Goal: Task Accomplishment & Management: Complete application form

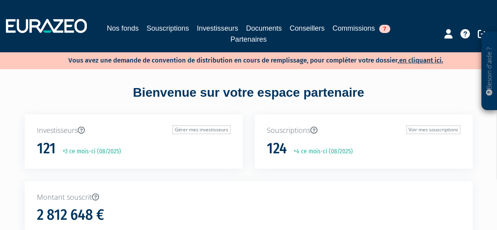
click at [177, 29] on link "Souscriptions" at bounding box center [168, 28] width 42 height 11
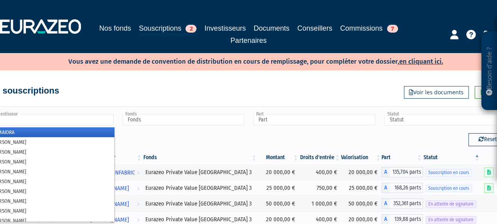
click at [47, 120] on input "text" at bounding box center [53, 119] width 122 height 11
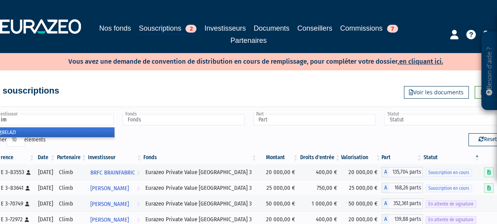
type input "slim"
click at [4, 130] on li "SLIM BELAZI" at bounding box center [52, 132] width 124 height 10
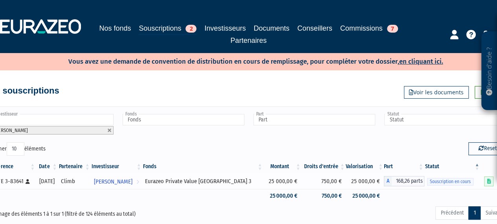
scroll to position [0, 1]
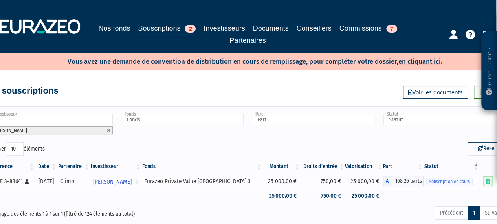
click at [177, 183] on div "Eurazeo Private Value Europe 3" at bounding box center [202, 181] width 116 height 8
click at [132, 180] on span "[PERSON_NAME]" at bounding box center [112, 181] width 39 height 15
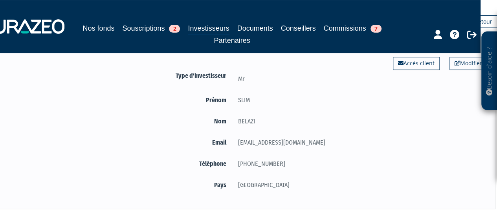
scroll to position [0, 17]
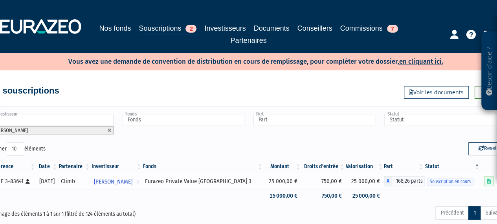
click at [450, 182] on span "Souscription en cours" at bounding box center [450, 181] width 46 height 7
click at [451, 181] on span "Souscription en cours" at bounding box center [450, 181] width 46 height 7
click at [127, 182] on span "[PERSON_NAME]" at bounding box center [113, 181] width 39 height 15
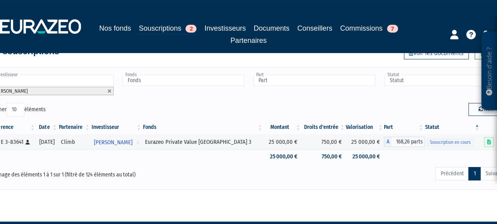
scroll to position [39, 17]
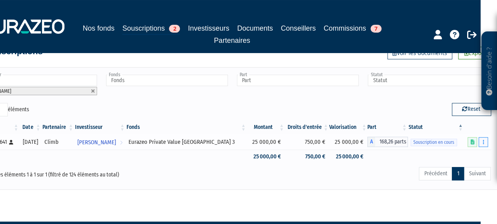
click at [484, 138] on button "button" at bounding box center [483, 142] width 9 height 10
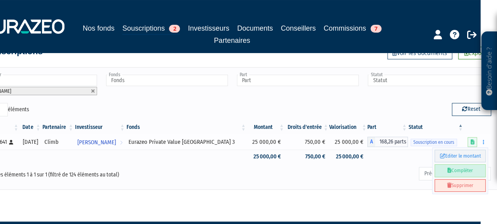
click at [470, 168] on link "Compléter" at bounding box center [460, 170] width 51 height 13
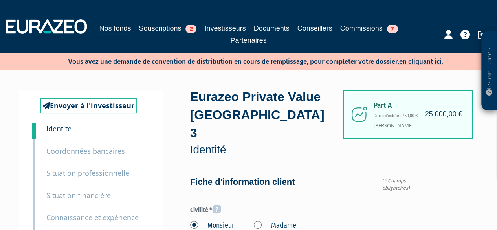
type input "6 29 73 28 77"
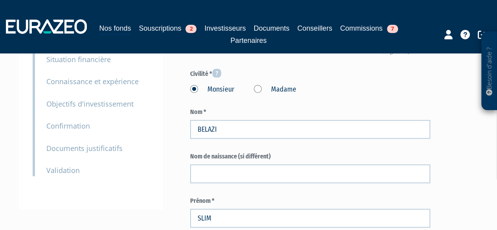
scroll to position [157, 0]
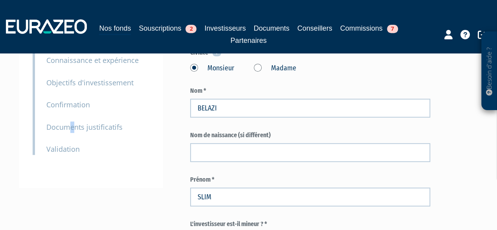
drag, startPoint x: 72, startPoint y: 126, endPoint x: 75, endPoint y: 130, distance: 4.7
click at [72, 128] on small "Documents justificatifs" at bounding box center [84, 126] width 76 height 9
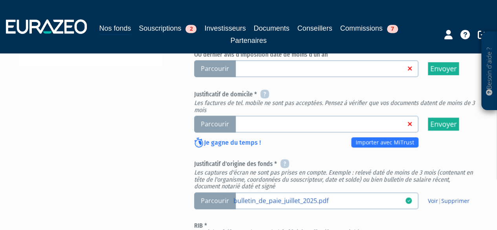
scroll to position [291, 0]
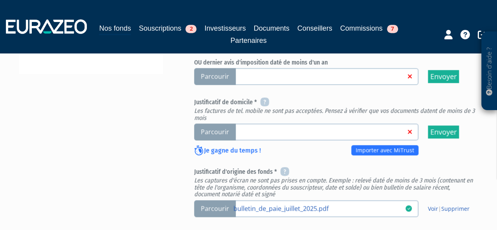
click at [226, 134] on span "Parcourir" at bounding box center [215, 131] width 42 height 17
click at [0, 0] on input "Parcourir" at bounding box center [0, 0] width 0 height 0
click at [256, 134] on link at bounding box center [323, 131] width 180 height 8
click at [0, 0] on input "Parcourir" at bounding box center [0, 0] width 0 height 0
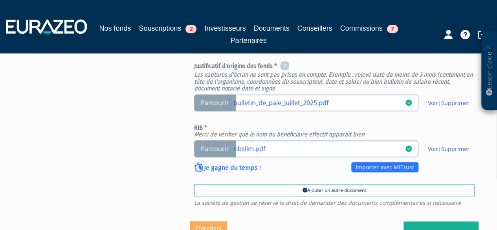
scroll to position [354, 0]
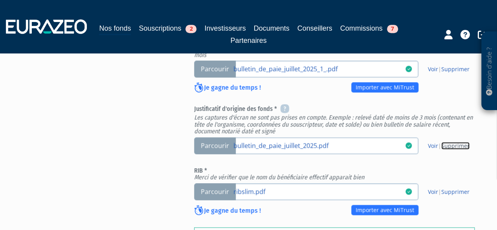
drag, startPoint x: 453, startPoint y: 145, endPoint x: 325, endPoint y: 36, distance: 168.4
click at [453, 145] on link "Supprimer" at bounding box center [455, 145] width 28 height 7
click at [296, 142] on link "bulletin_de_paie_juillet_2025.pdf" at bounding box center [323, 145] width 180 height 8
click at [0, 0] on input "Parcourir bulletin_de_paie_juillet_2025.pdf" at bounding box center [0, 0] width 0 height 0
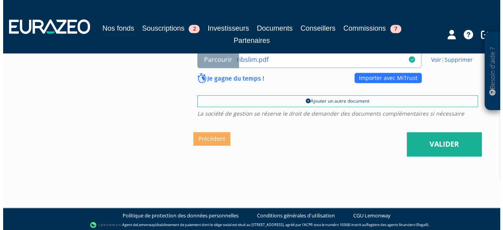
scroll to position [487, 0]
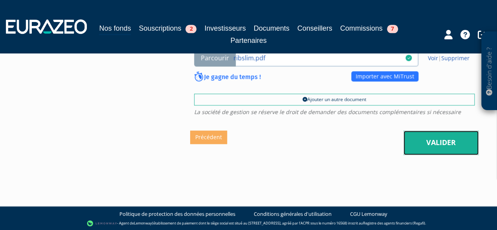
click at [434, 148] on link "Valider" at bounding box center [441, 142] width 75 height 24
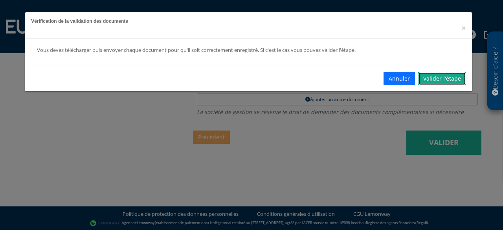
click at [425, 77] on link "Valider l'étape" at bounding box center [442, 78] width 48 height 13
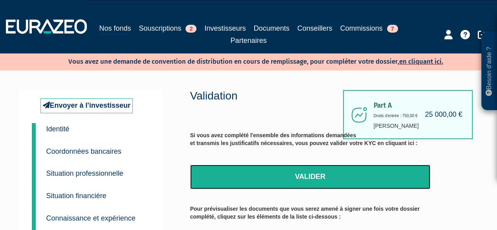
click at [281, 173] on link "Valider" at bounding box center [310, 177] width 241 height 24
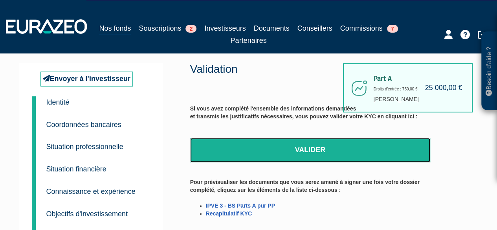
scroll to position [39, 0]
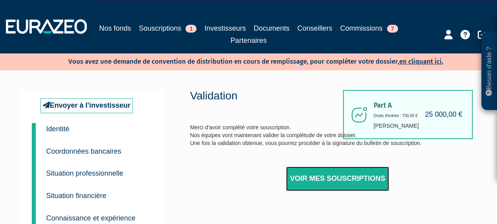
click at [364, 178] on link "Voir mes souscriptions" at bounding box center [337, 179] width 103 height 24
